Goal: Task Accomplishment & Management: Complete application form

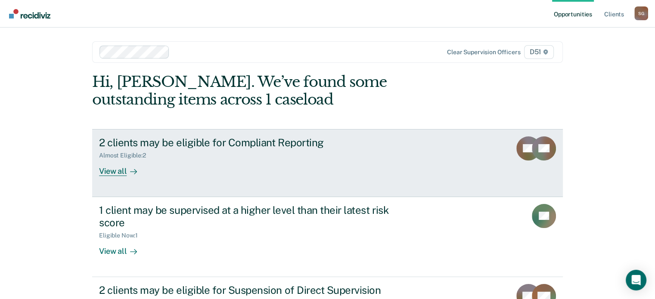
click at [337, 162] on div "2 clients may be eligible for Compliant Reporting Almost Eligible : 2 View all" at bounding box center [260, 157] width 323 height 40
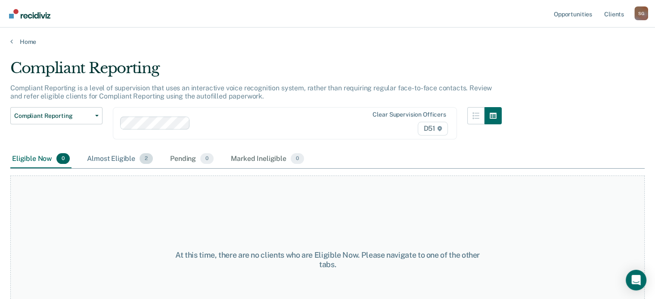
click at [122, 160] on div "Almost Eligible 2" at bounding box center [119, 159] width 69 height 19
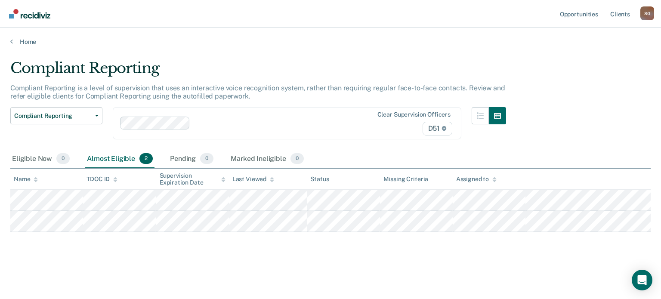
click at [22, 47] on main "Compliant Reporting Compliant Reporting is a level of supervision that uses an …" at bounding box center [330, 171] width 661 height 251
click at [23, 43] on link "Home" at bounding box center [330, 42] width 641 height 8
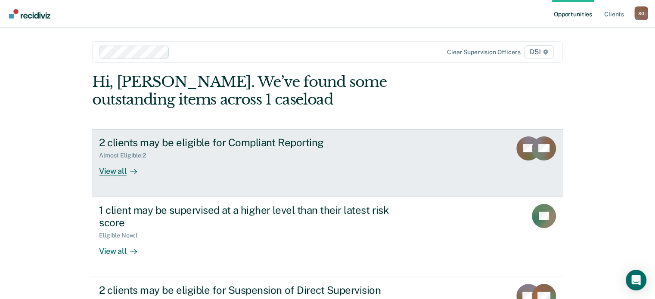
scroll to position [79, 0]
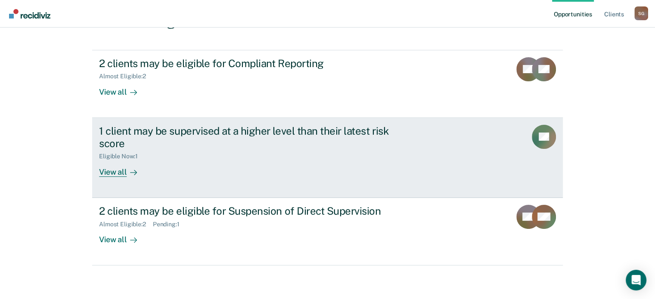
click at [233, 161] on div "1 client may be supervised at a higher level than their latest risk score Eligi…" at bounding box center [260, 151] width 323 height 52
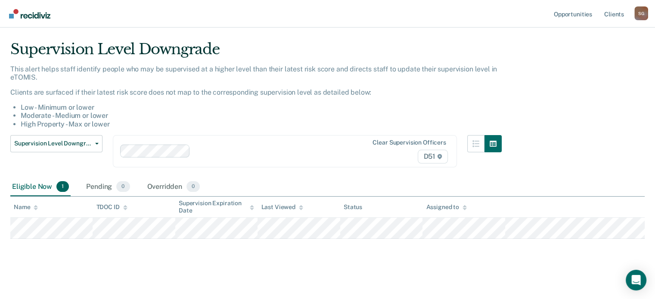
scroll to position [20, 0]
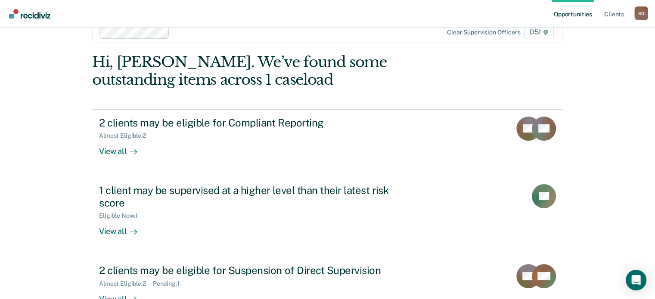
scroll to position [79, 0]
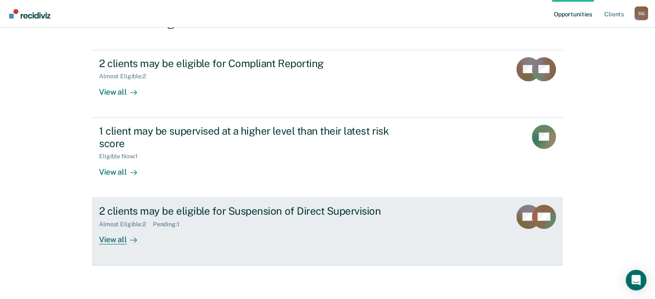
click at [197, 227] on div "2 clients may be eligible for Suspension of Direct Supervision Almost Eligible …" at bounding box center [260, 225] width 323 height 40
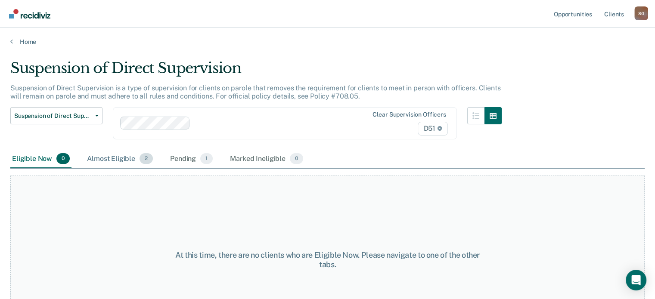
click at [118, 160] on div "Almost Eligible 2" at bounding box center [119, 159] width 69 height 19
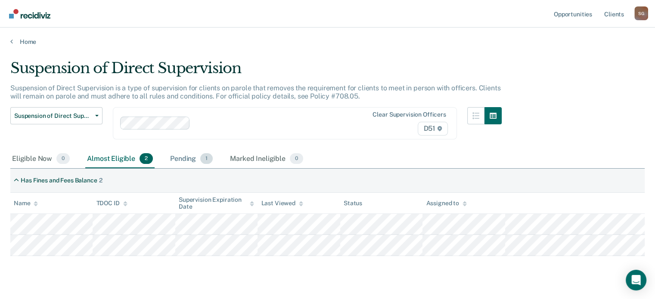
click at [181, 155] on div "Pending 1" at bounding box center [191, 159] width 46 height 19
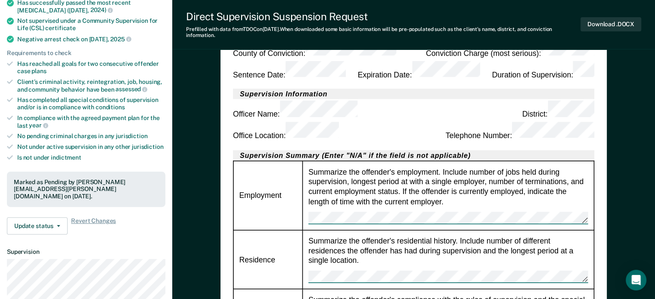
scroll to position [215, 0]
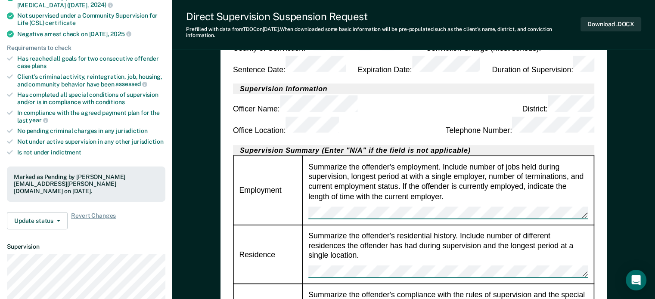
click at [432, 161] on div "Summarize the offender's employment. Include number of jobs held during supervi…" at bounding box center [447, 189] width 279 height 57
click at [443, 161] on div "Summarize the offender's employment. Include number of jobs held during supervi…" at bounding box center [447, 189] width 279 height 57
click at [442, 161] on div "Summarize the offender's employment. Include number of jobs held during supervi…" at bounding box center [447, 189] width 279 height 57
drag, startPoint x: 444, startPoint y: 146, endPoint x: 431, endPoint y: 137, distance: 15.9
click at [442, 161] on div "Summarize the offender's employment. Include number of jobs held during supervi…" at bounding box center [447, 189] width 279 height 57
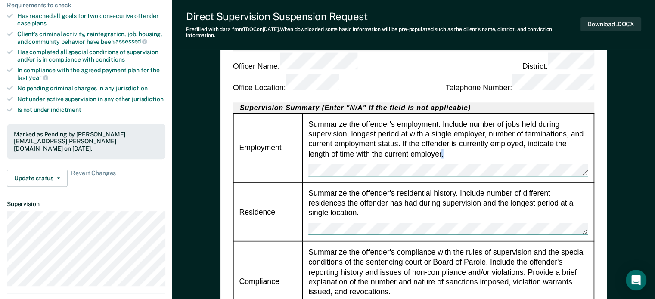
scroll to position [258, 0]
click at [430, 118] on div "Summarize the offender's employment. Include number of jobs held during supervi…" at bounding box center [447, 146] width 279 height 57
click at [403, 118] on div "Summarize the offender's employment. Include number of jobs held during supervi…" at bounding box center [447, 146] width 279 height 57
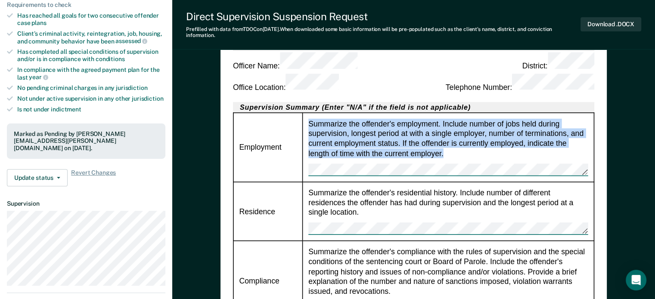
drag, startPoint x: 442, startPoint y: 104, endPoint x: 308, endPoint y: 75, distance: 136.9
click at [308, 118] on div "Summarize the offender's employment. Include number of jobs held during supervi…" at bounding box center [447, 146] width 279 height 57
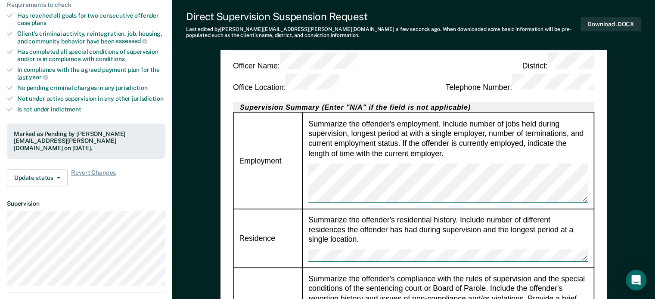
click at [335, 214] on div "Summarize the offender's residential history. Include number of different resid…" at bounding box center [447, 237] width 279 height 47
type textarea "x"
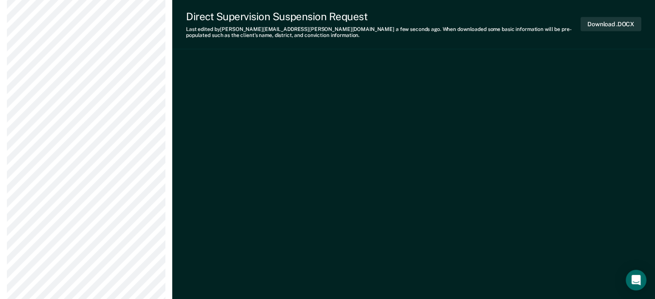
scroll to position [2110, 0]
